Goal: Ask a question

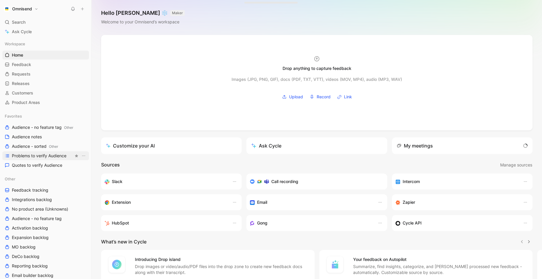
click at [41, 158] on span "Problems to verify Audience" at bounding box center [39, 156] width 55 height 6
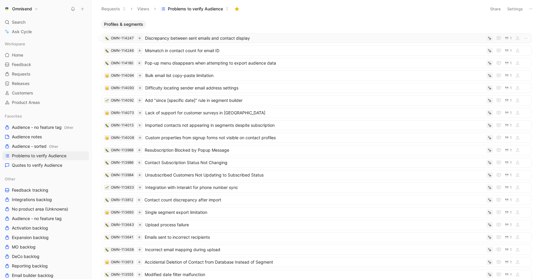
click at [233, 39] on span "Discrepancy between sent emails and contact display" at bounding box center [314, 38] width 339 height 7
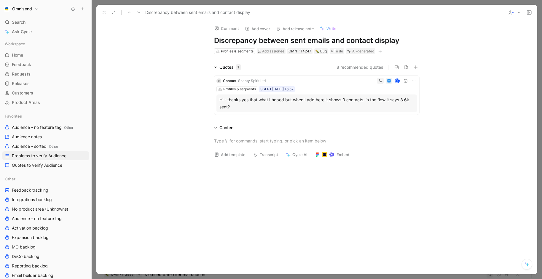
click at [257, 106] on div "Hi - thanks yes that what I hoped but when I add here it shows 0 contacts. in t…" at bounding box center [317, 103] width 195 height 14
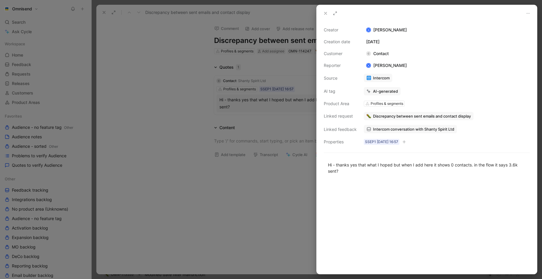
drag, startPoint x: 417, startPoint y: 116, endPoint x: 465, endPoint y: 108, distance: 48.8
click at [465, 108] on div "Creator K [PERSON_NAME] Creation date [DATE] Customer C Contact Reporter K [PER…" at bounding box center [427, 85] width 206 height 119
click at [441, 128] on span "Intercom conversation with Shanty Spirit Ltd" at bounding box center [413, 129] width 81 height 5
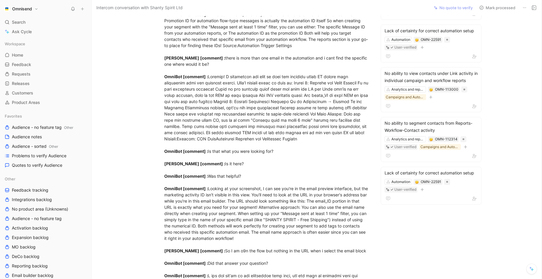
scroll to position [288, 0]
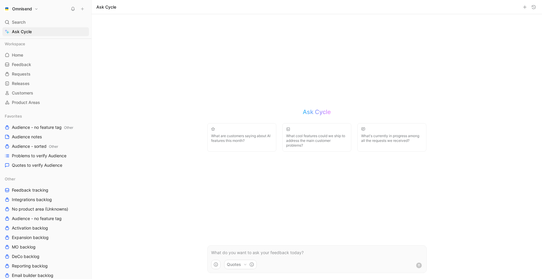
scroll to position [141, 0]
